Goal: Task Accomplishment & Management: Use online tool/utility

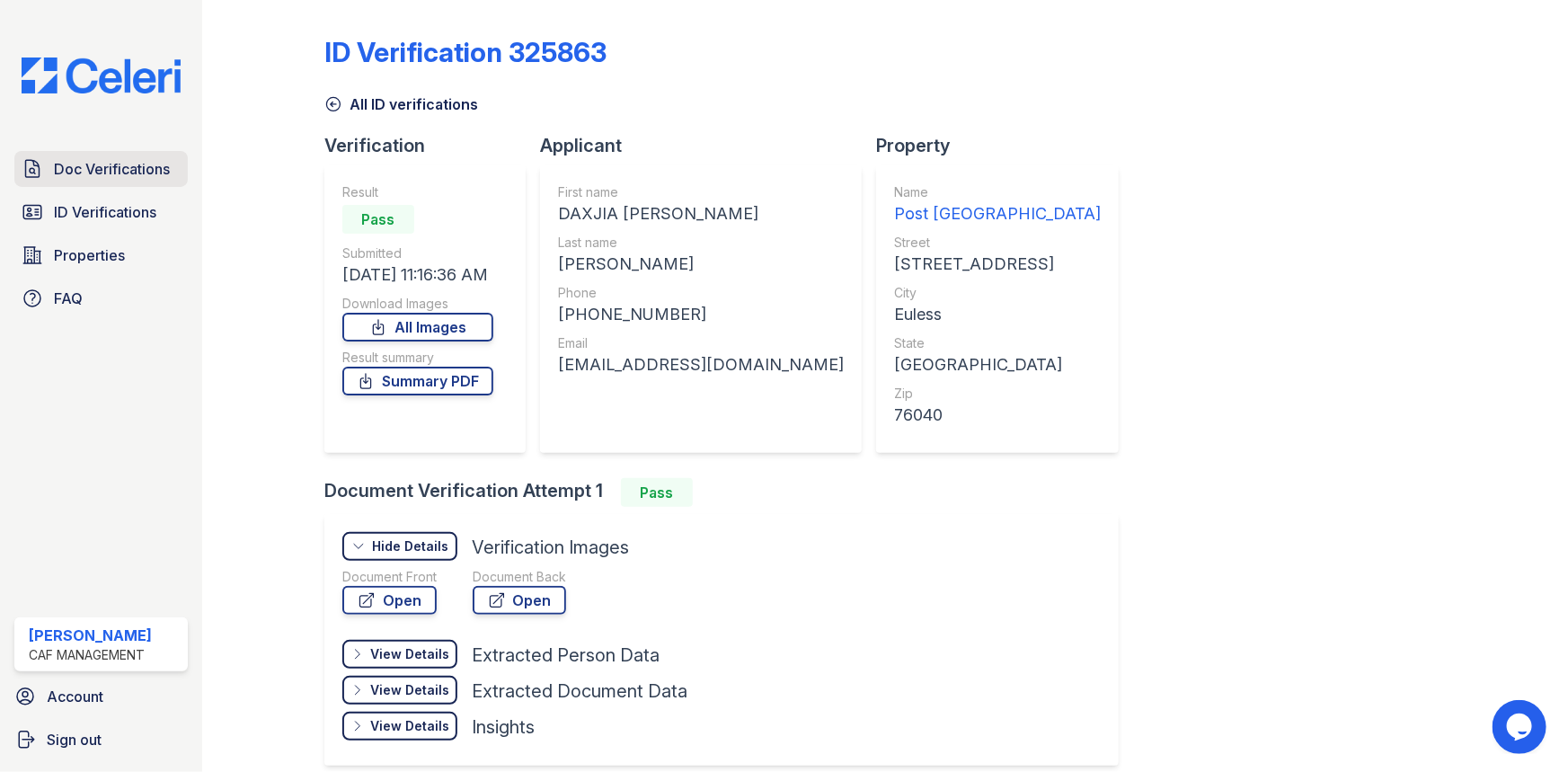
click at [140, 166] on span "Doc Verifications" at bounding box center [112, 169] width 116 height 22
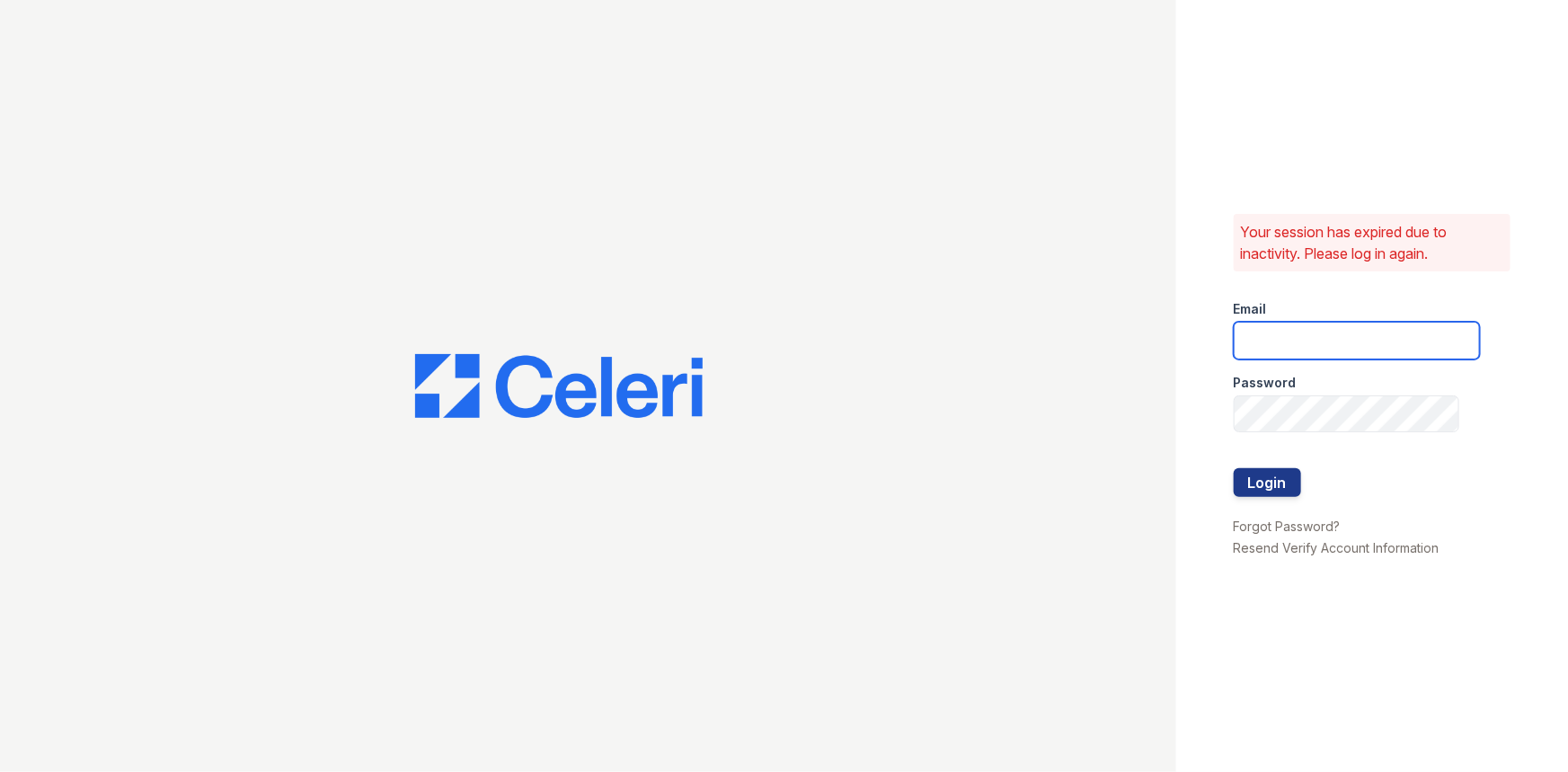
type input "postoak2@cafmanagement.com"
click at [1270, 486] on button "Login" at bounding box center [1267, 483] width 67 height 28
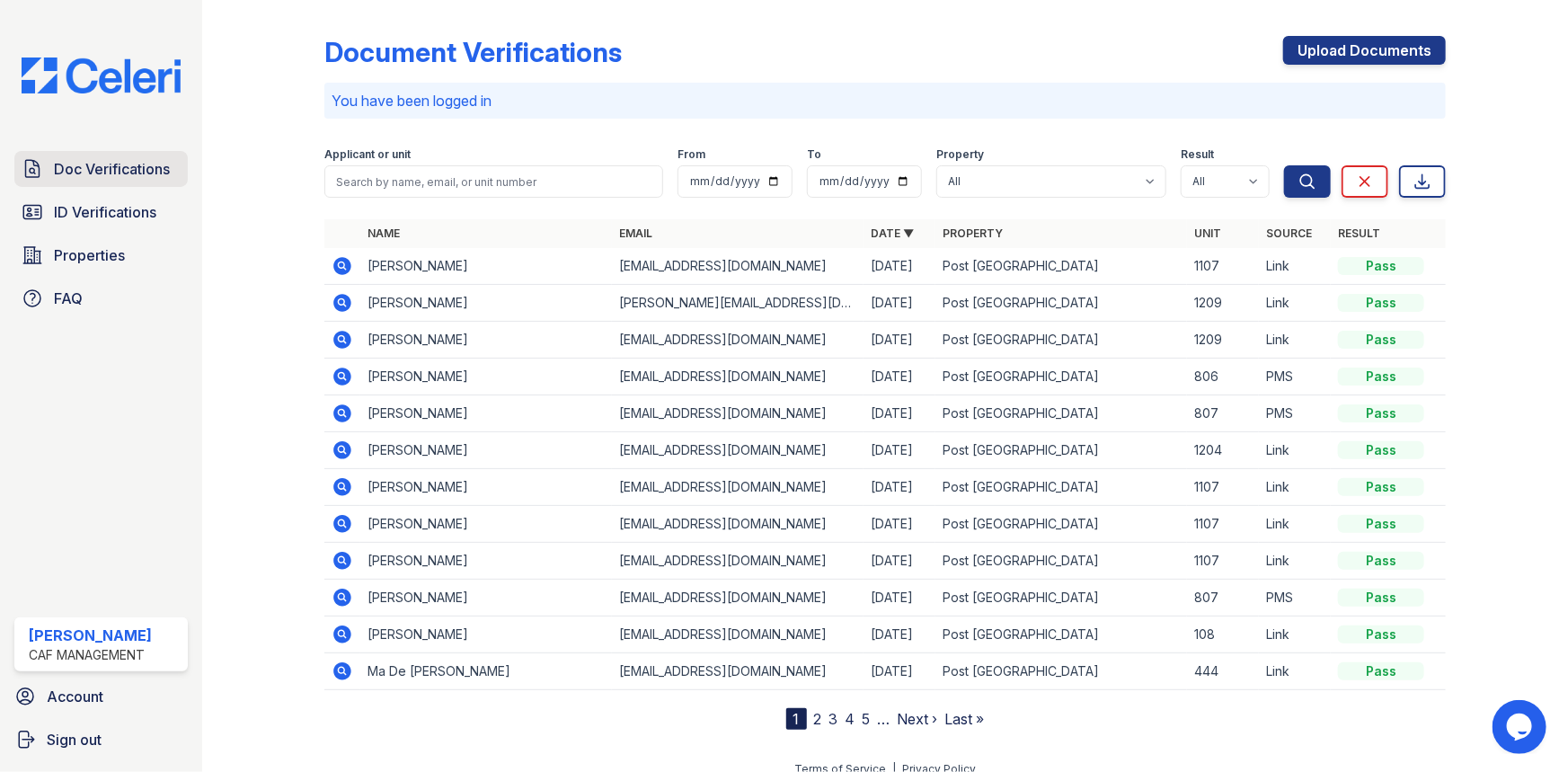
click at [132, 161] on span "Doc Verifications" at bounding box center [112, 169] width 116 height 22
